Goal: Communication & Community: Answer question/provide support

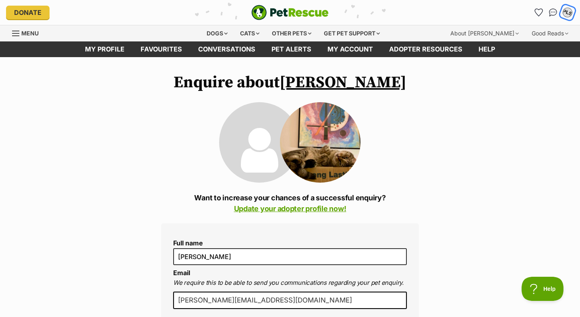
click at [567, 11] on div "PLS" at bounding box center [567, 12] width 10 height 10
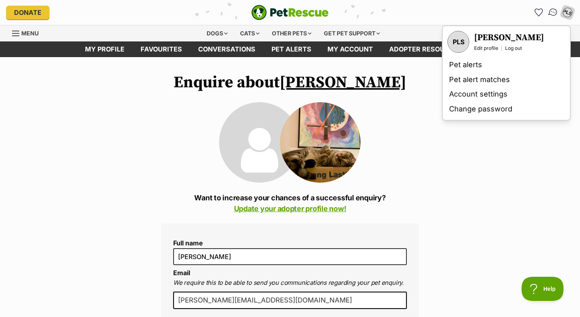
click at [555, 12] on img "Conversations" at bounding box center [553, 12] width 11 height 10
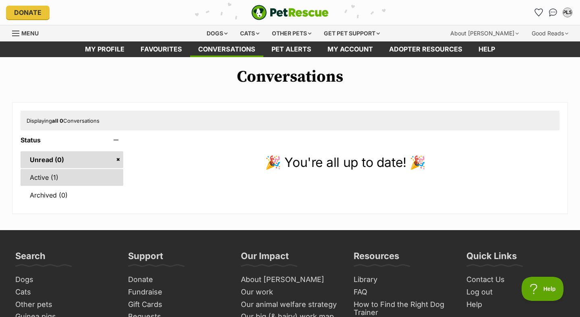
click at [41, 180] on link "Active (1)" at bounding box center [72, 177] width 103 height 17
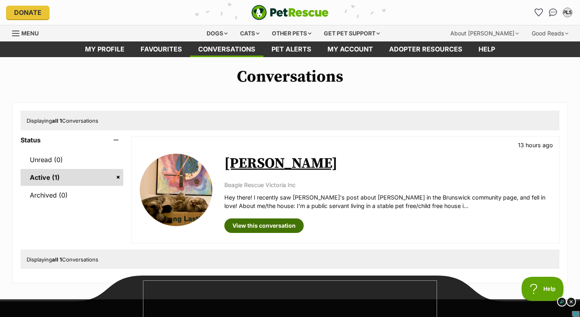
click at [263, 227] on link "View this conversation" at bounding box center [263, 226] width 79 height 14
